Goal: Check status: Check status

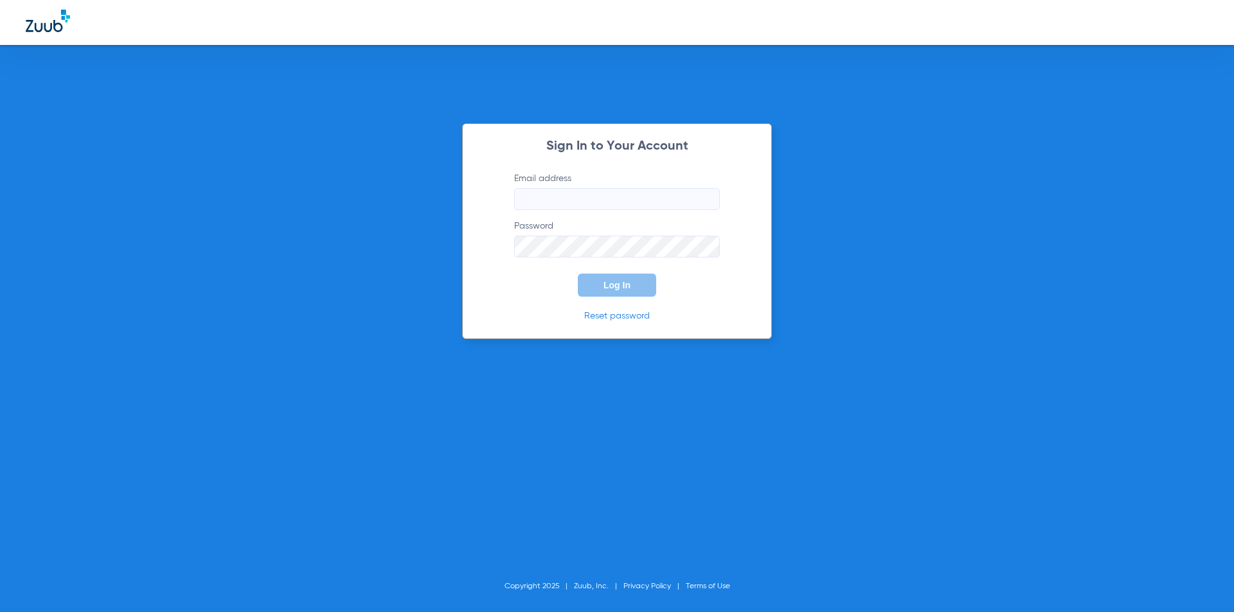
type input "[EMAIL_ADDRESS][DOMAIN_NAME]"
click at [612, 295] on button "Log In" at bounding box center [617, 285] width 78 height 23
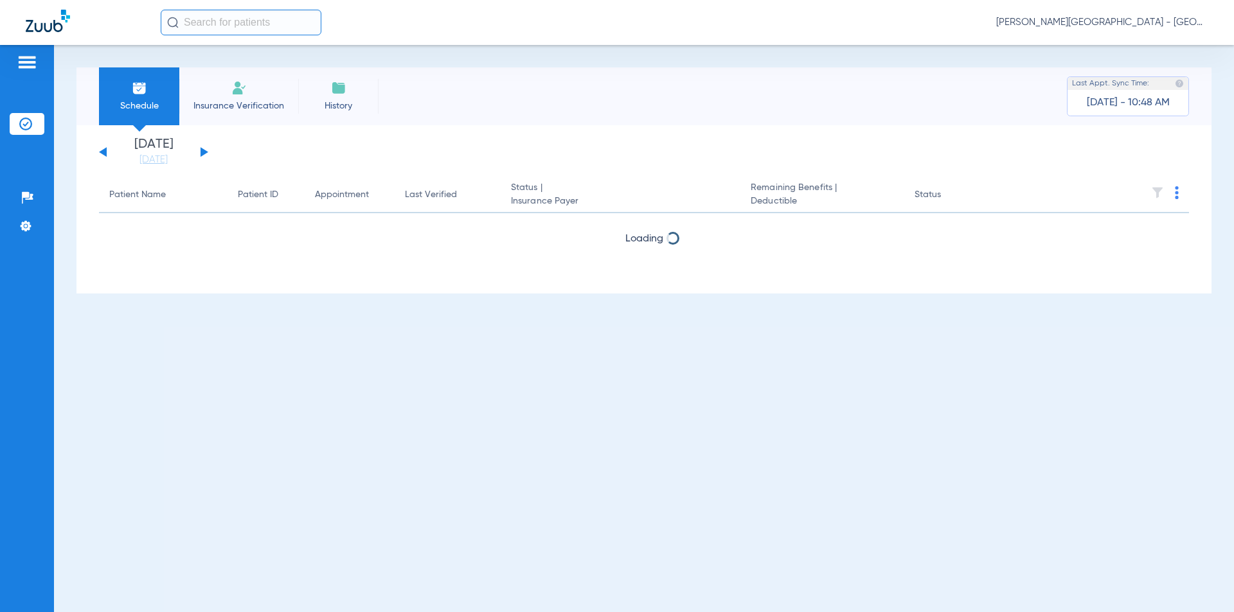
click at [202, 150] on button at bounding box center [205, 152] width 8 height 10
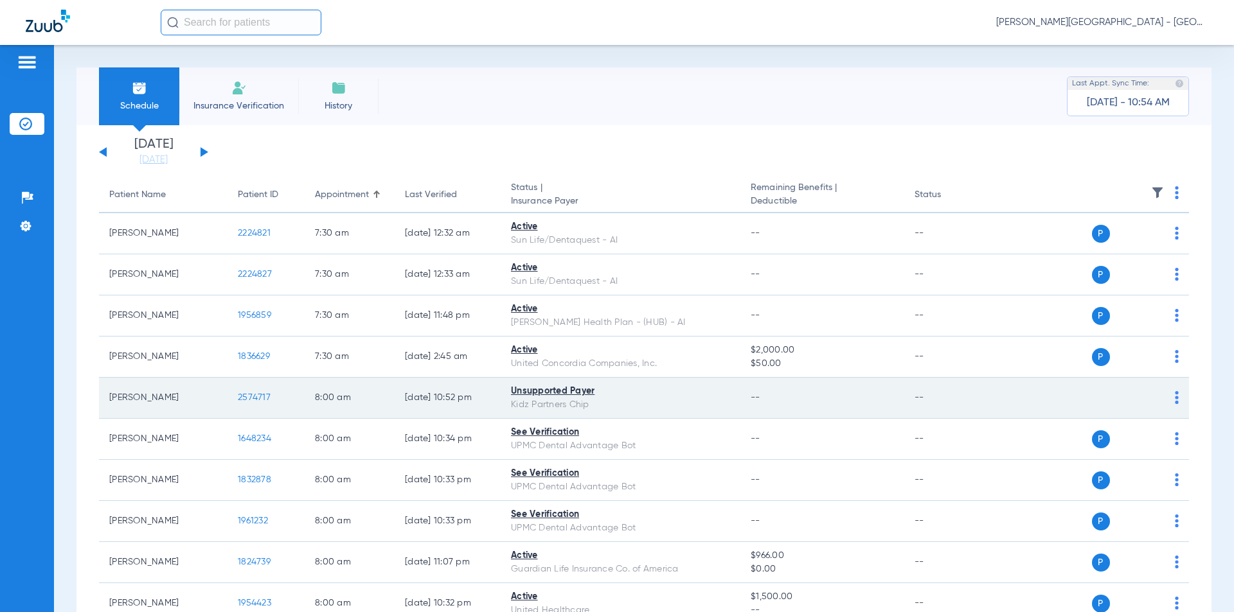
drag, startPoint x: 254, startPoint y: 398, endPoint x: 245, endPoint y: 396, distance: 8.7
click at [227, 397] on tr "[PERSON_NAME] 2574717 8:00 AM [DATE] 10:52 PM Unsupported Payer Kidz Partners C…" at bounding box center [644, 398] width 1090 height 41
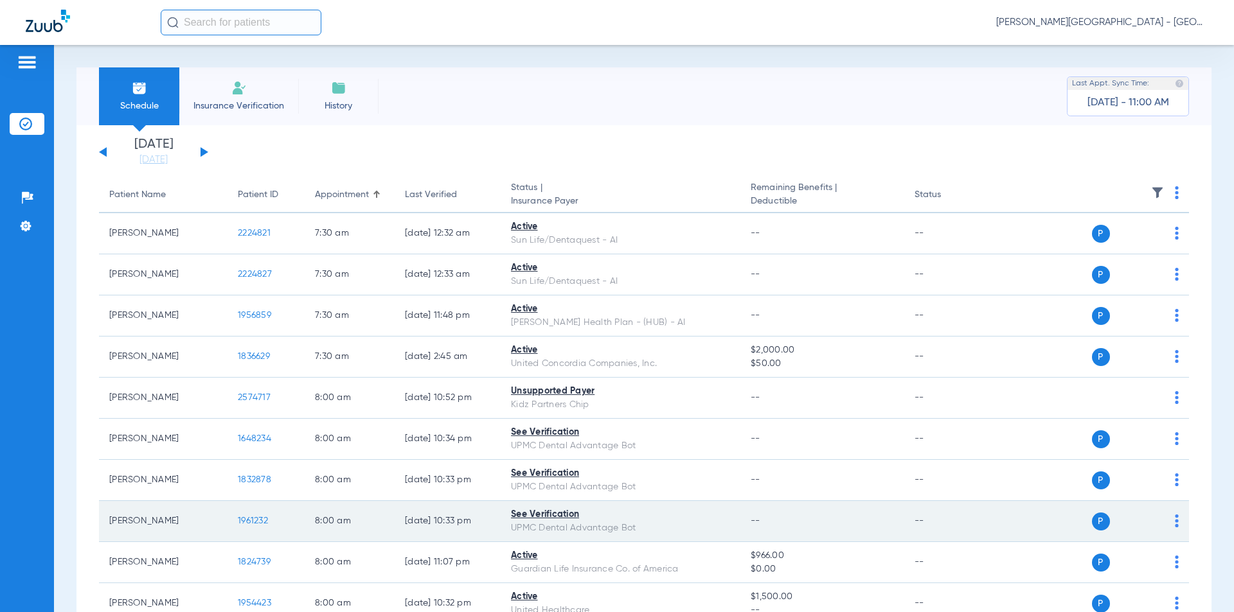
scroll to position [450, 0]
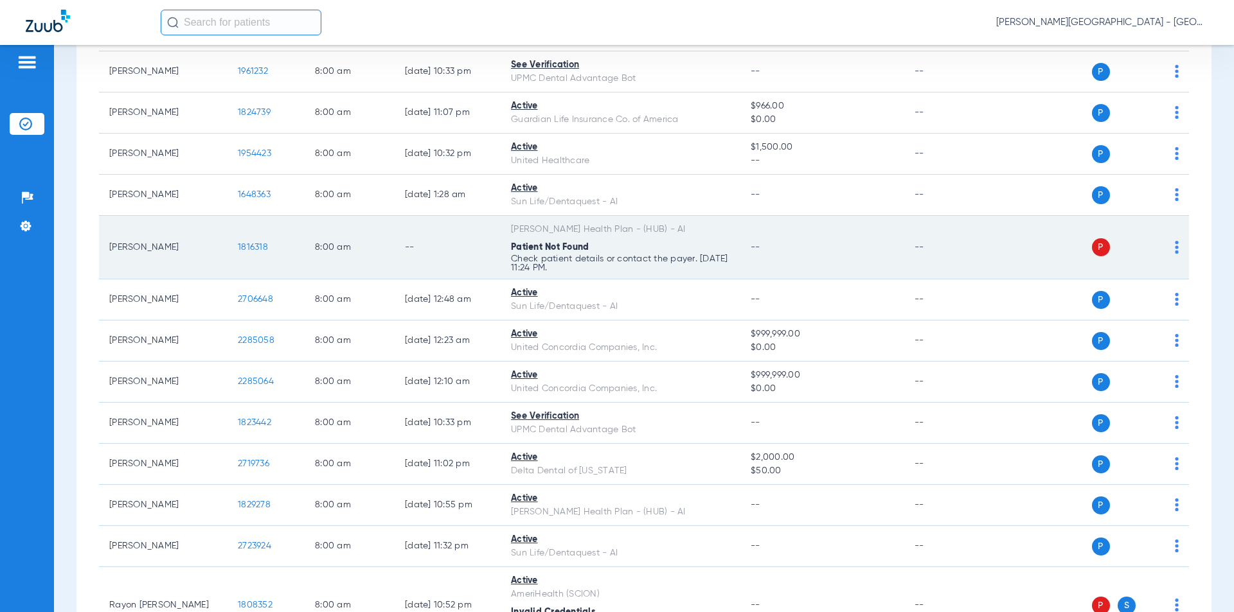
drag, startPoint x: 244, startPoint y: 247, endPoint x: 258, endPoint y: 252, distance: 15.0
click at [228, 247] on td "1816318" at bounding box center [265, 248] width 77 height 64
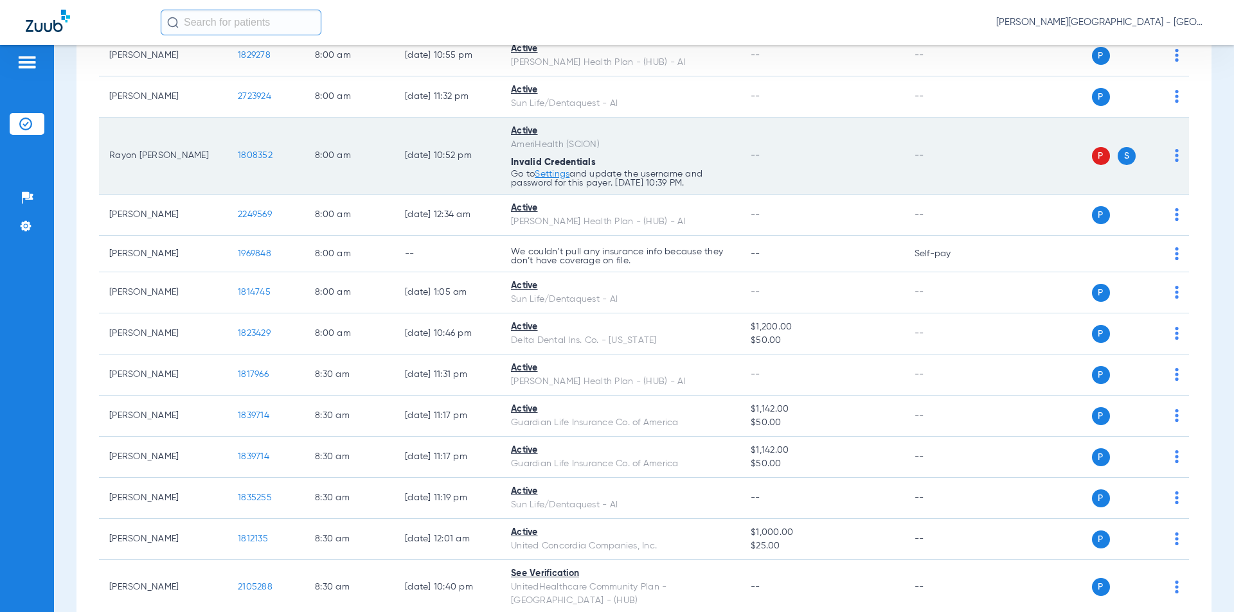
scroll to position [964, 0]
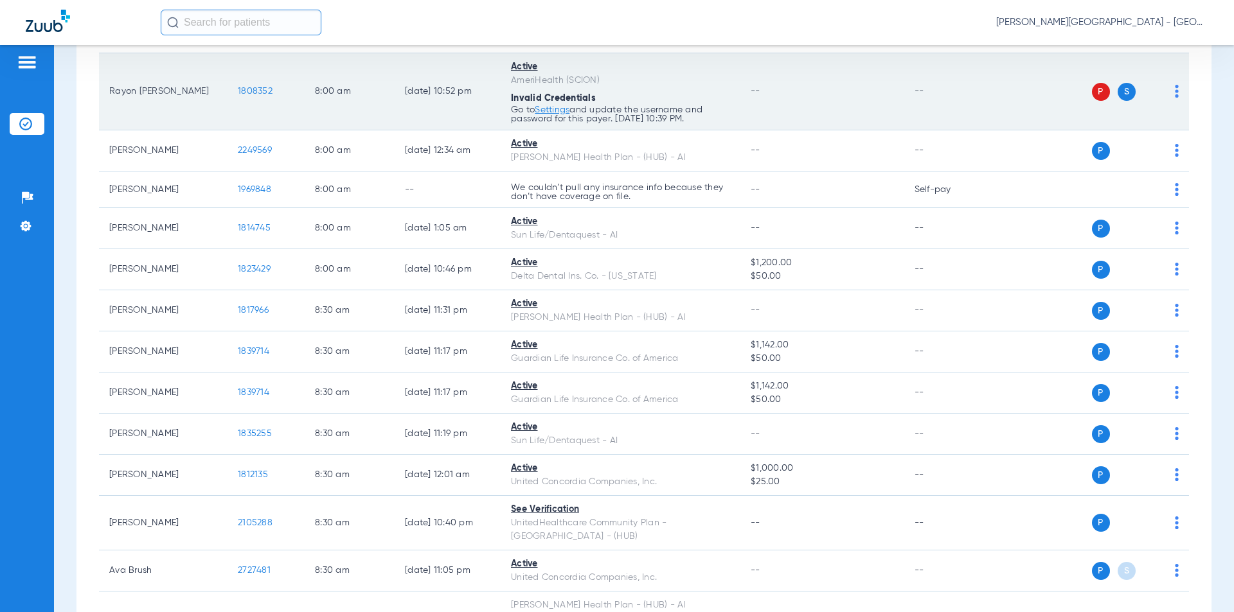
drag, startPoint x: 222, startPoint y: 96, endPoint x: 247, endPoint y: 92, distance: 25.4
click at [205, 93] on tr "Rayon [PERSON_NAME] 1808352 8:00 AM [DATE] 10:52 PM Active AmeriHealth (SCION) …" at bounding box center [644, 91] width 1090 height 77
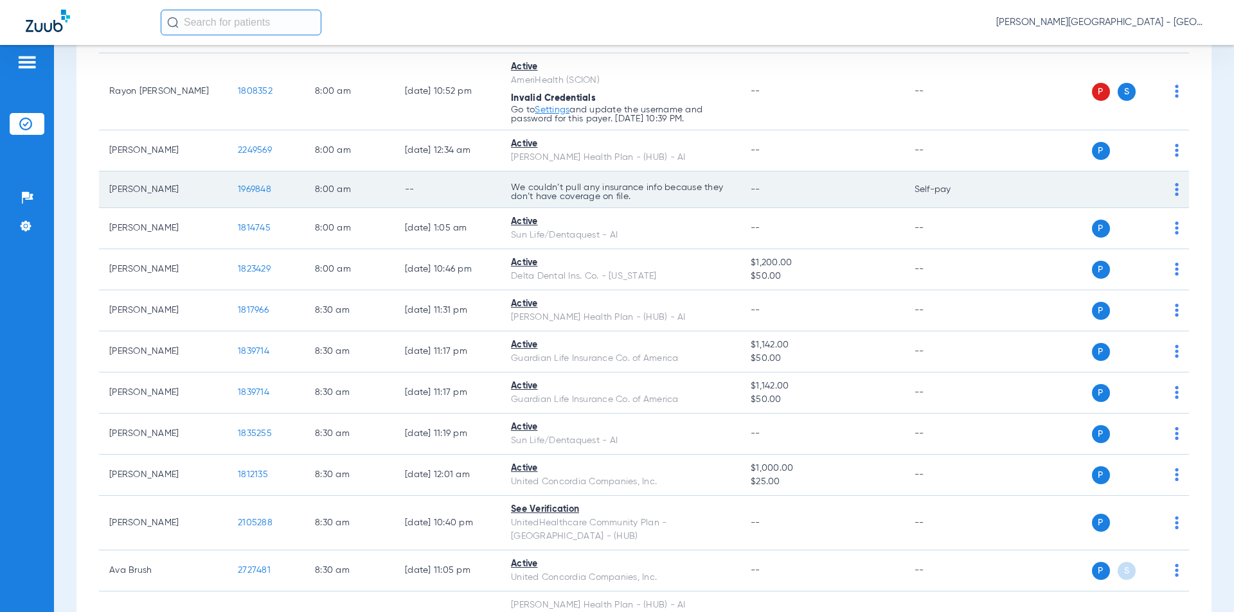
drag, startPoint x: 219, startPoint y: 186, endPoint x: 253, endPoint y: 189, distance: 33.6
click at [231, 192] on td "1969848" at bounding box center [265, 190] width 77 height 37
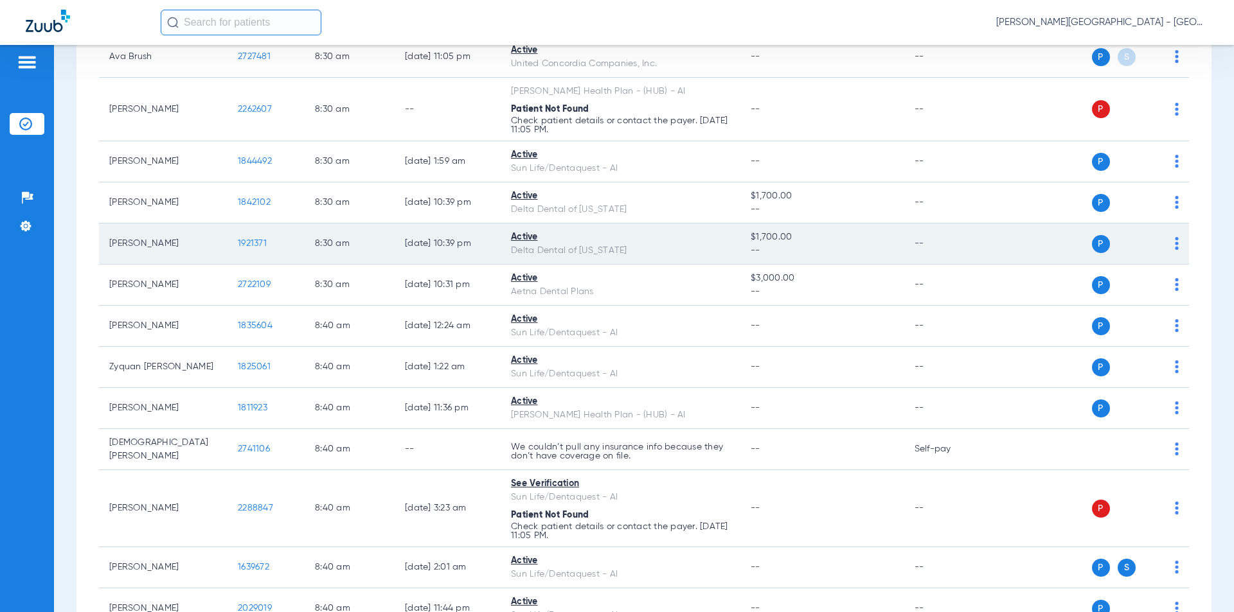
scroll to position [1414, 0]
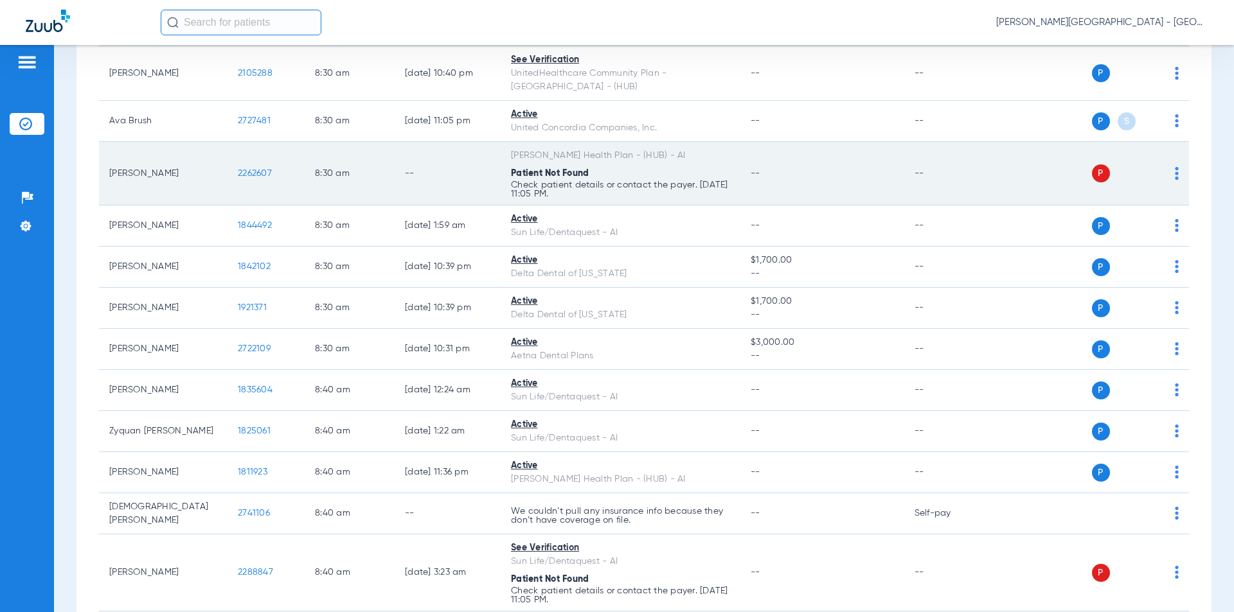
click at [212, 161] on tr "Nman [PERSON_NAME] 2262607 8:30 AM -- [PERSON_NAME] Health Plan - (HUB) - AI Pa…" at bounding box center [644, 174] width 1090 height 64
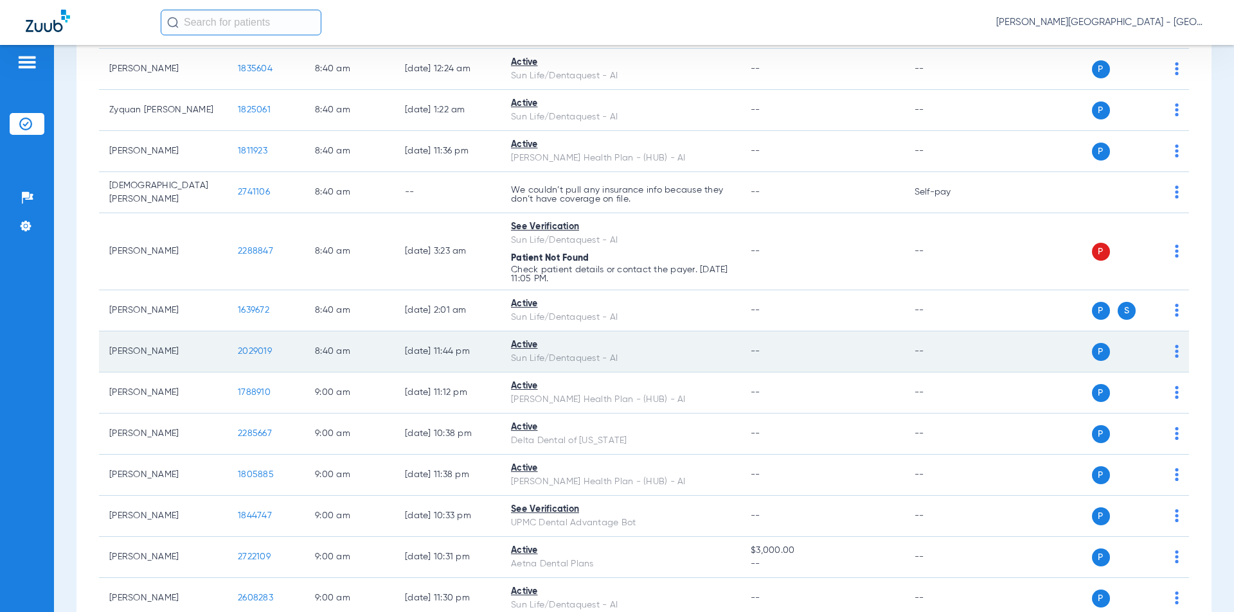
scroll to position [1799, 0]
